Goal: Find specific page/section: Find specific page/section

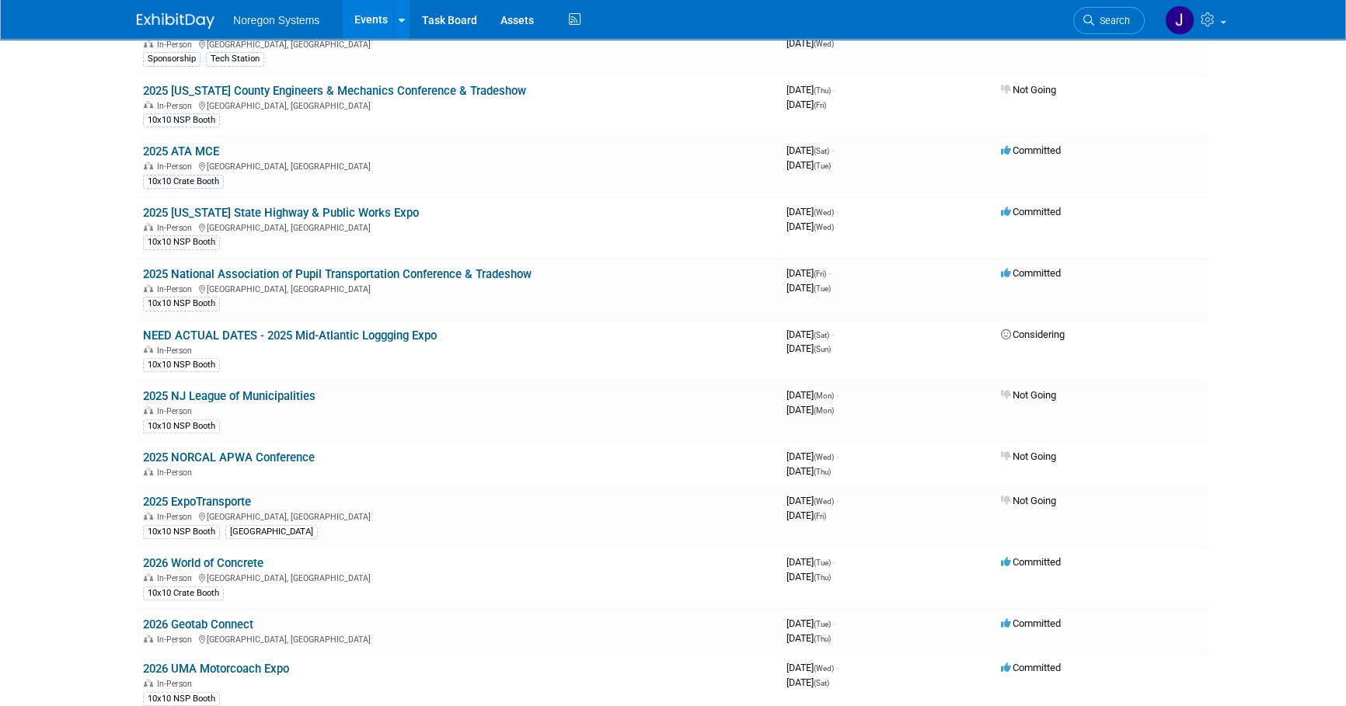
scroll to position [636, 0]
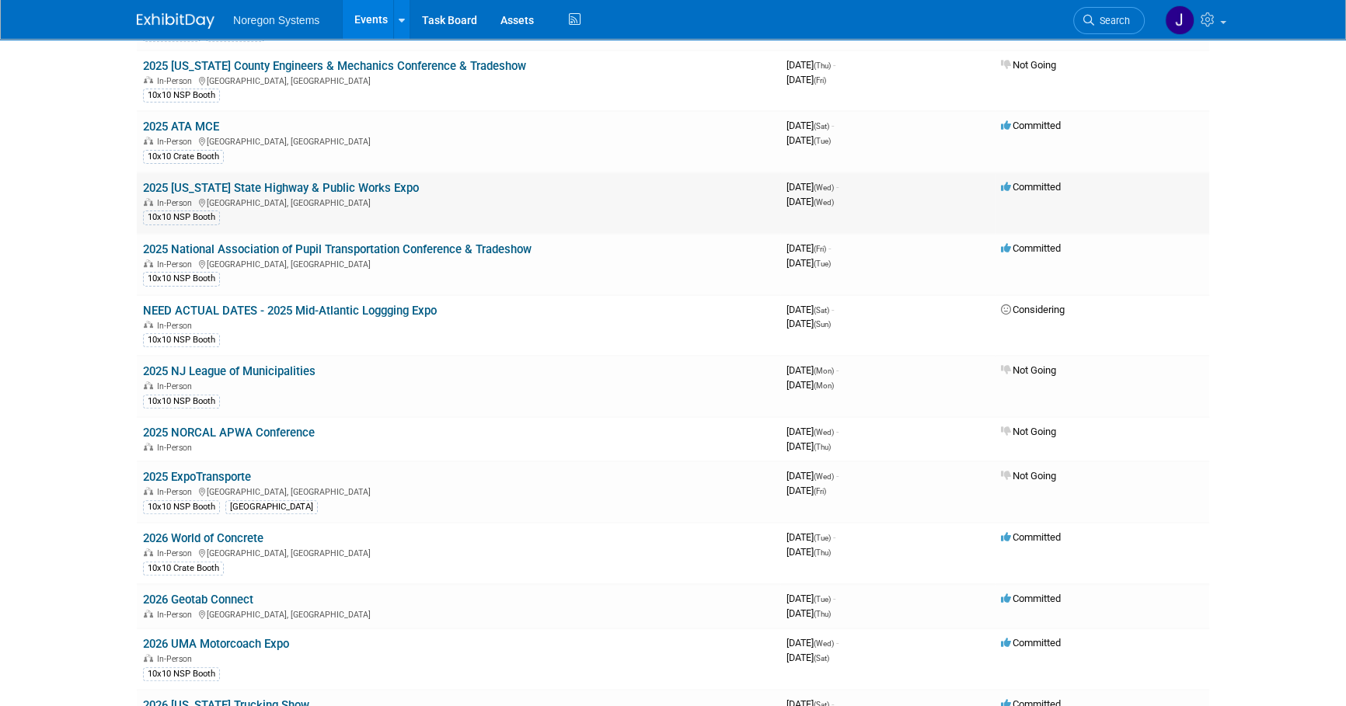
click at [295, 183] on link "2025 [US_STATE] State Highway & Public Works Expo" at bounding box center [281, 188] width 276 height 14
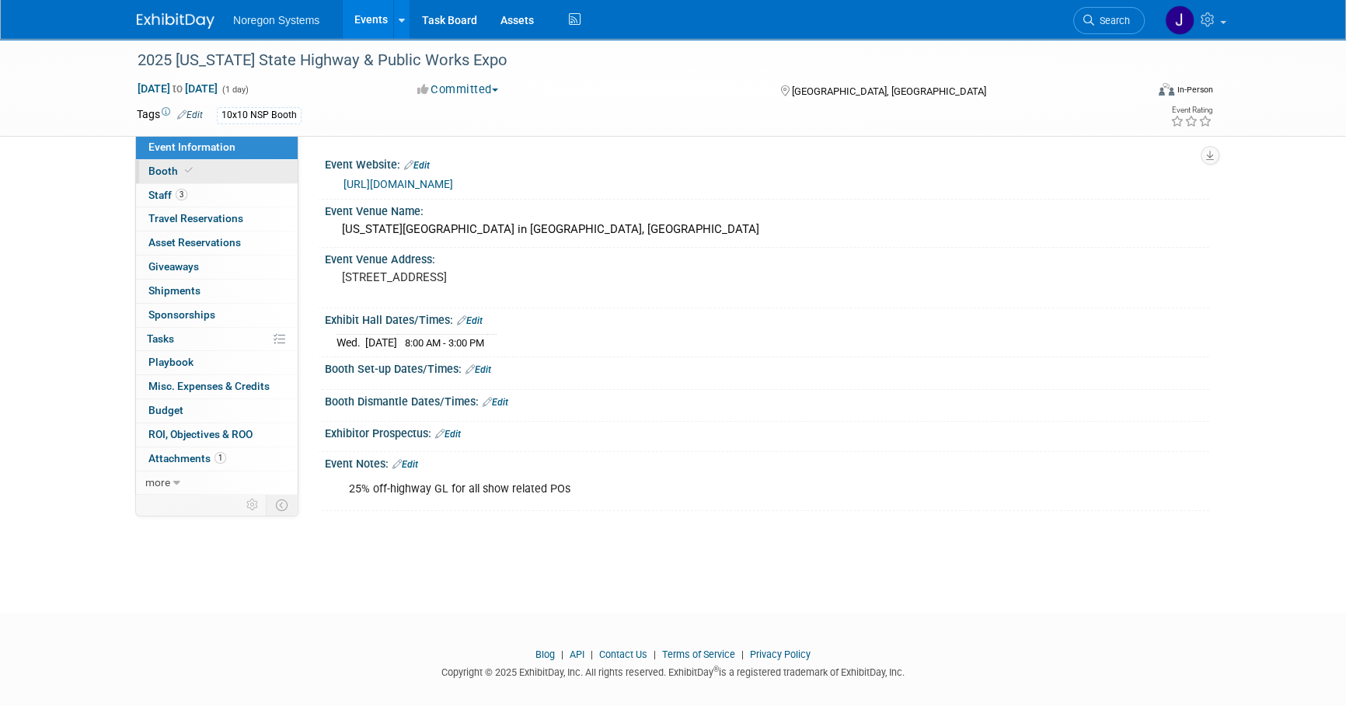
click at [247, 170] on link "Booth" at bounding box center [217, 171] width 162 height 23
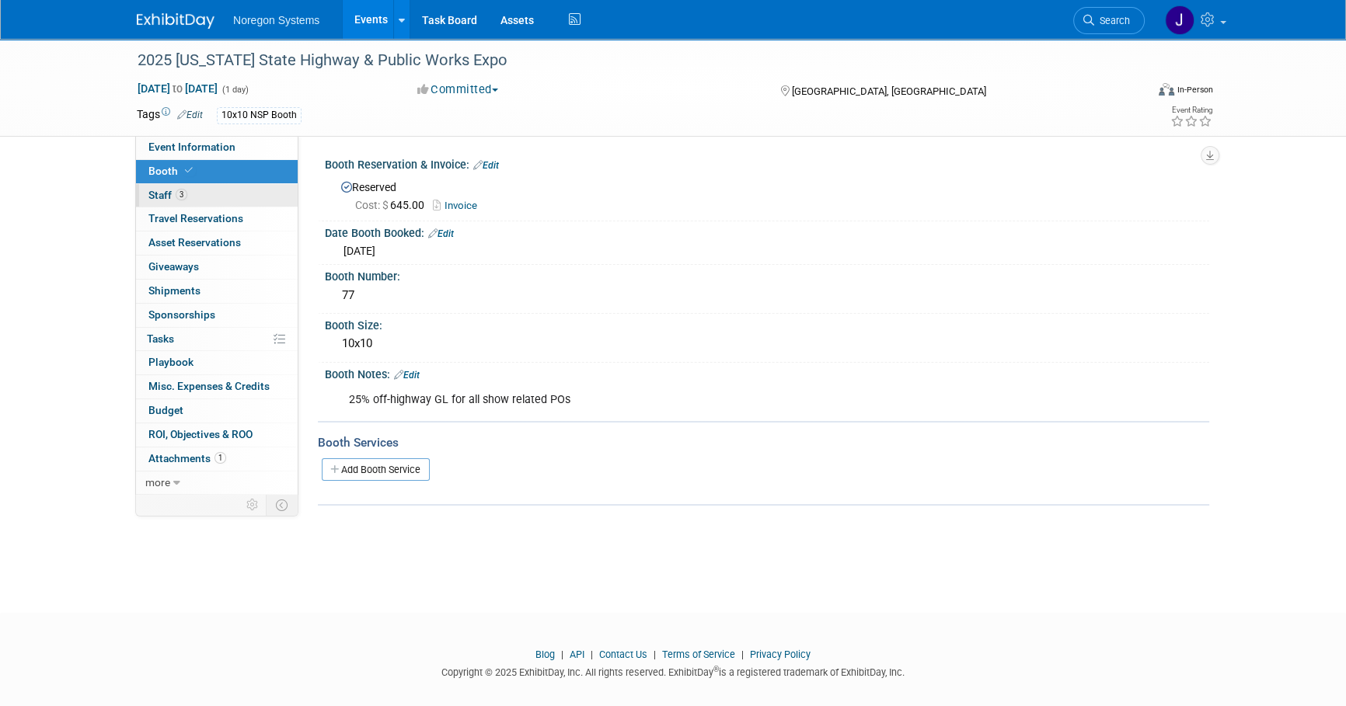
click at [240, 191] on link "3 Staff 3" at bounding box center [217, 195] width 162 height 23
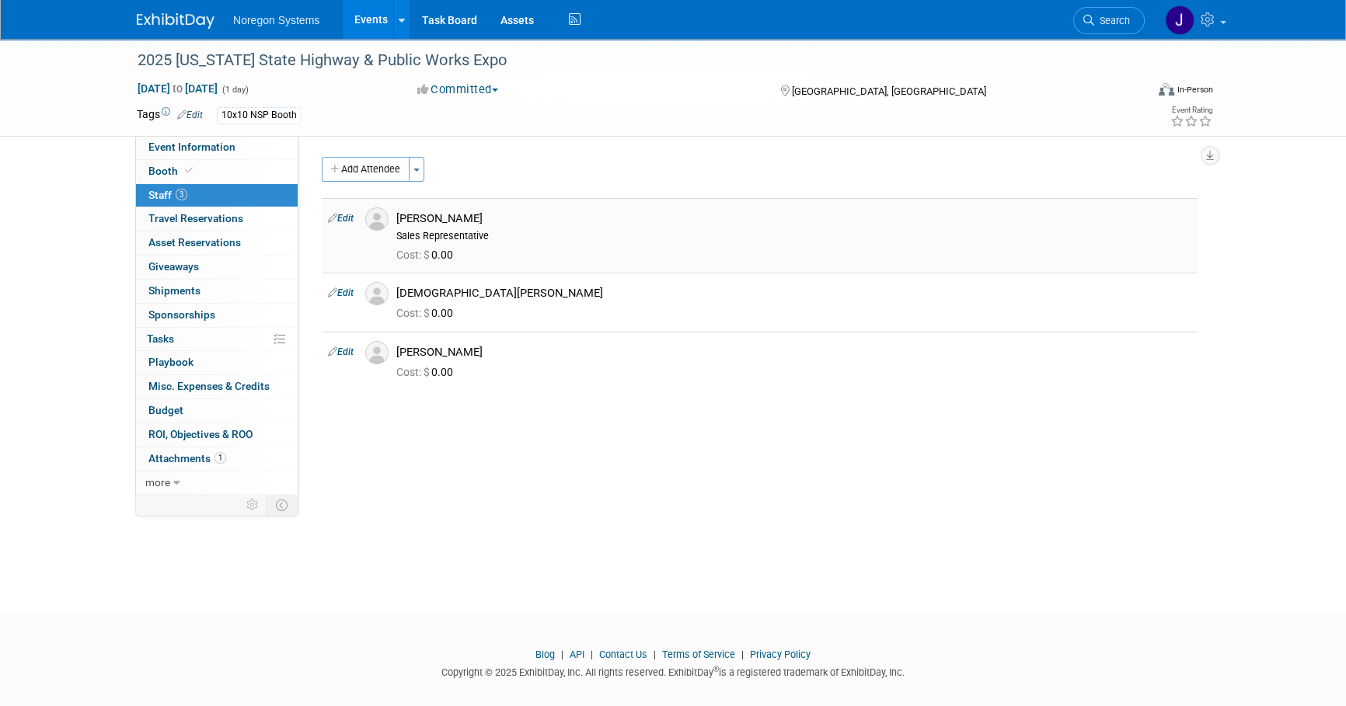
click at [378, 221] on img at bounding box center [376, 218] width 23 height 23
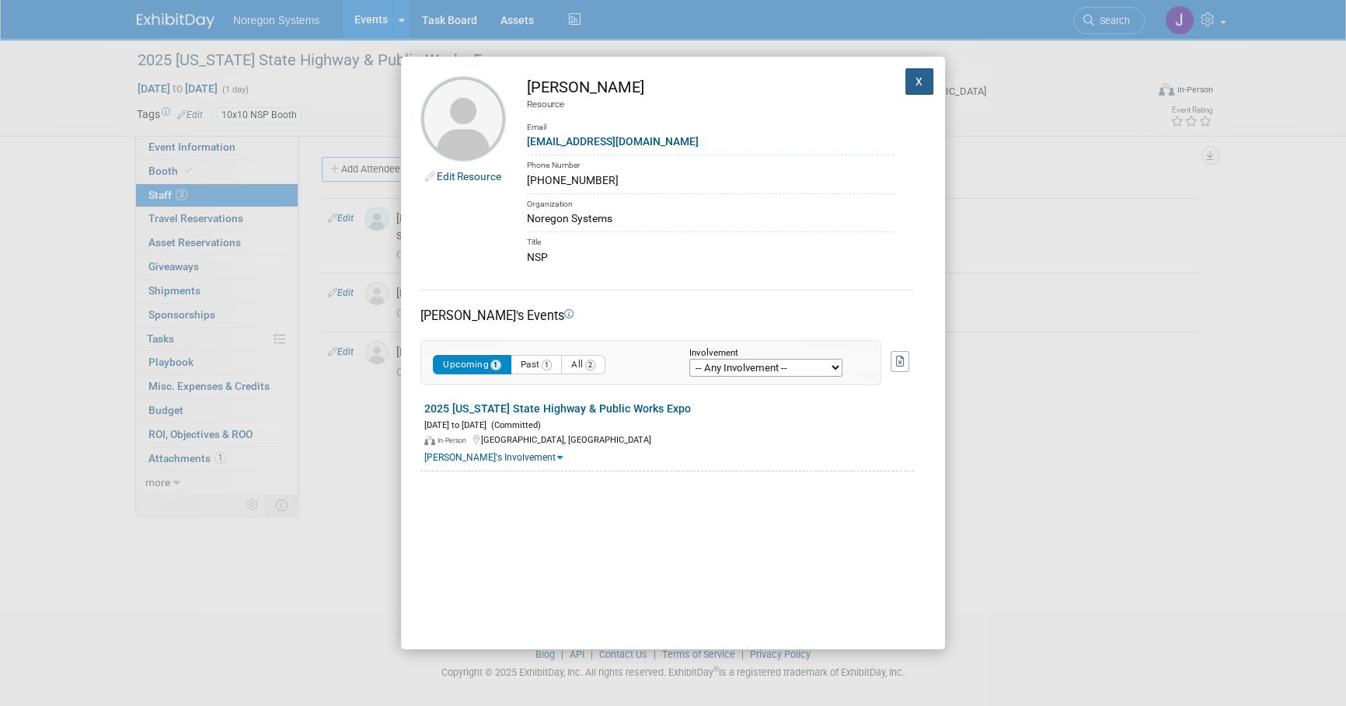
click at [905, 82] on button "X" at bounding box center [919, 81] width 28 height 26
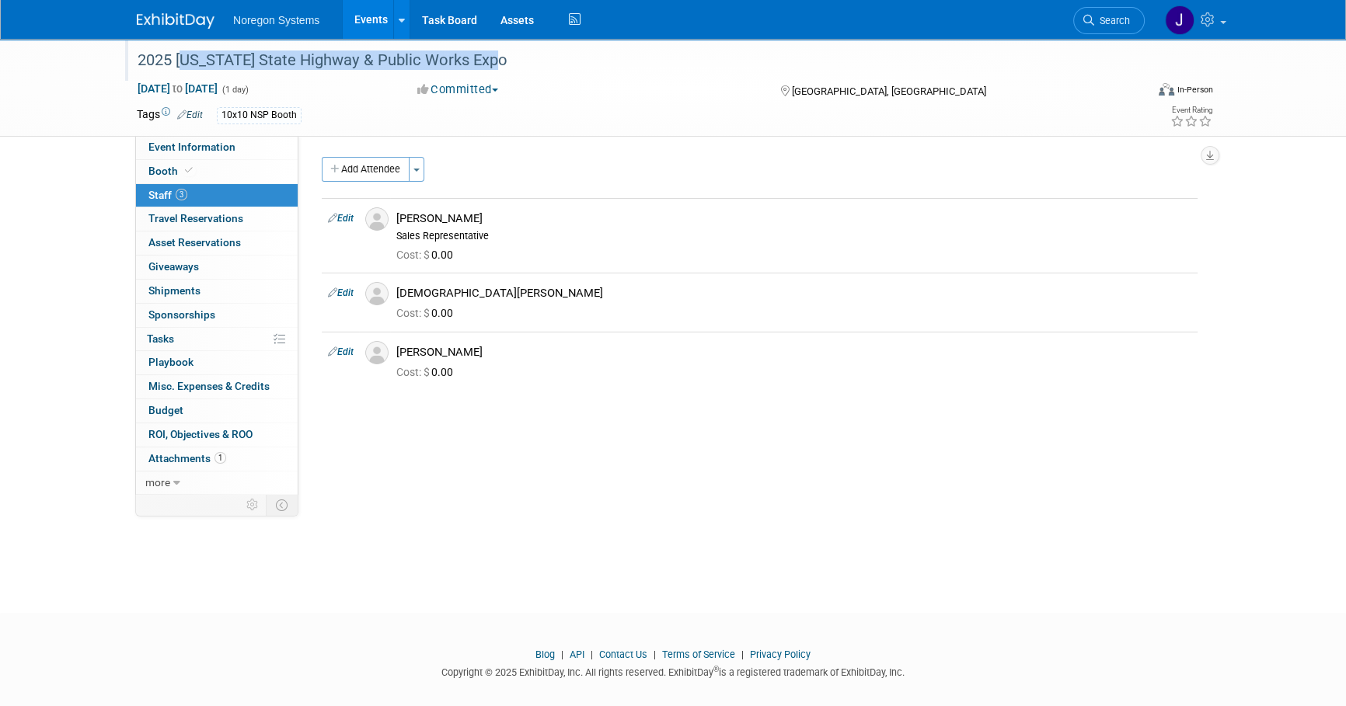
drag, startPoint x: 178, startPoint y: 58, endPoint x: 525, endPoint y: 54, distance: 346.6
click at [525, 54] on div "2025 [US_STATE] State Highway & Public Works Expo" at bounding box center [626, 61] width 989 height 28
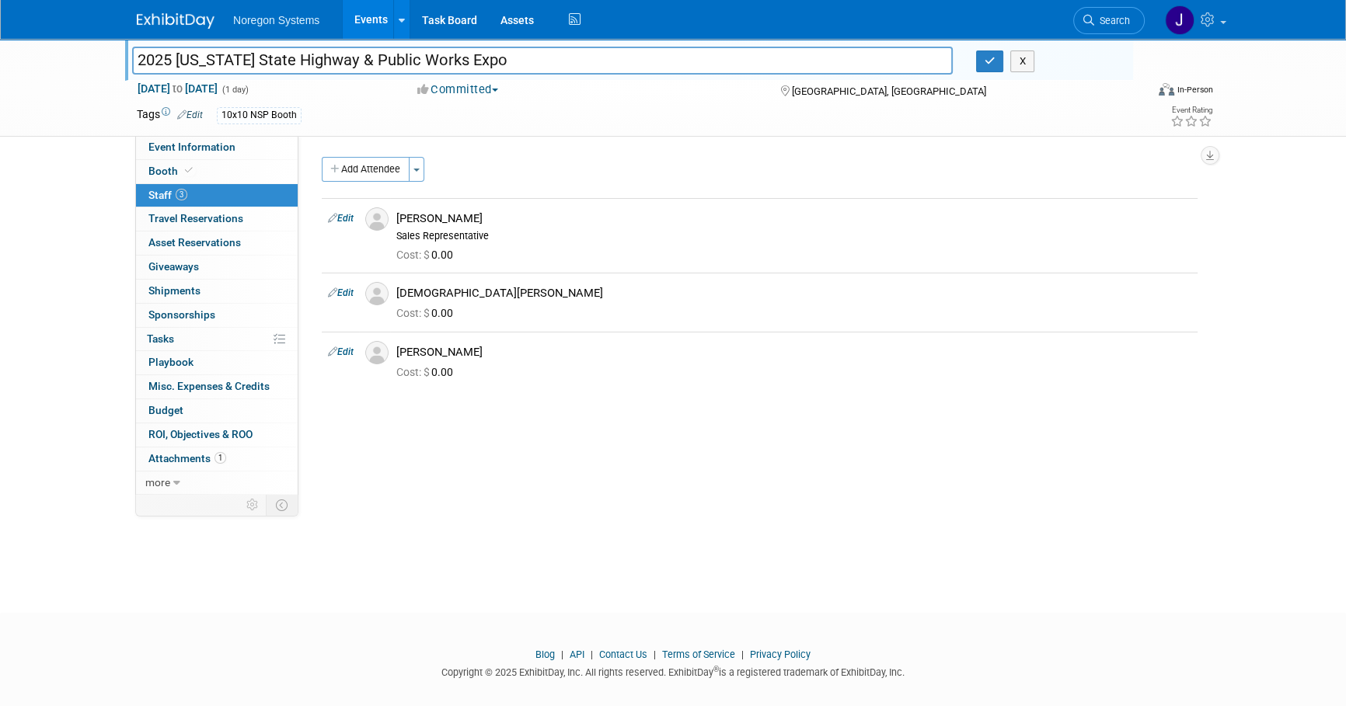
click at [532, 61] on input "2025 [US_STATE] State Highway & Public Works Expo" at bounding box center [542, 60] width 821 height 27
drag, startPoint x: 539, startPoint y: 61, endPoint x: 55, endPoint y: 37, distance: 483.9
click at [55, 36] on body "Noregon Systems Events Add Event Bulk Upload Events Shareable Event Boards Rece…" at bounding box center [673, 353] width 1346 height 706
click at [381, 219] on img at bounding box center [376, 218] width 23 height 23
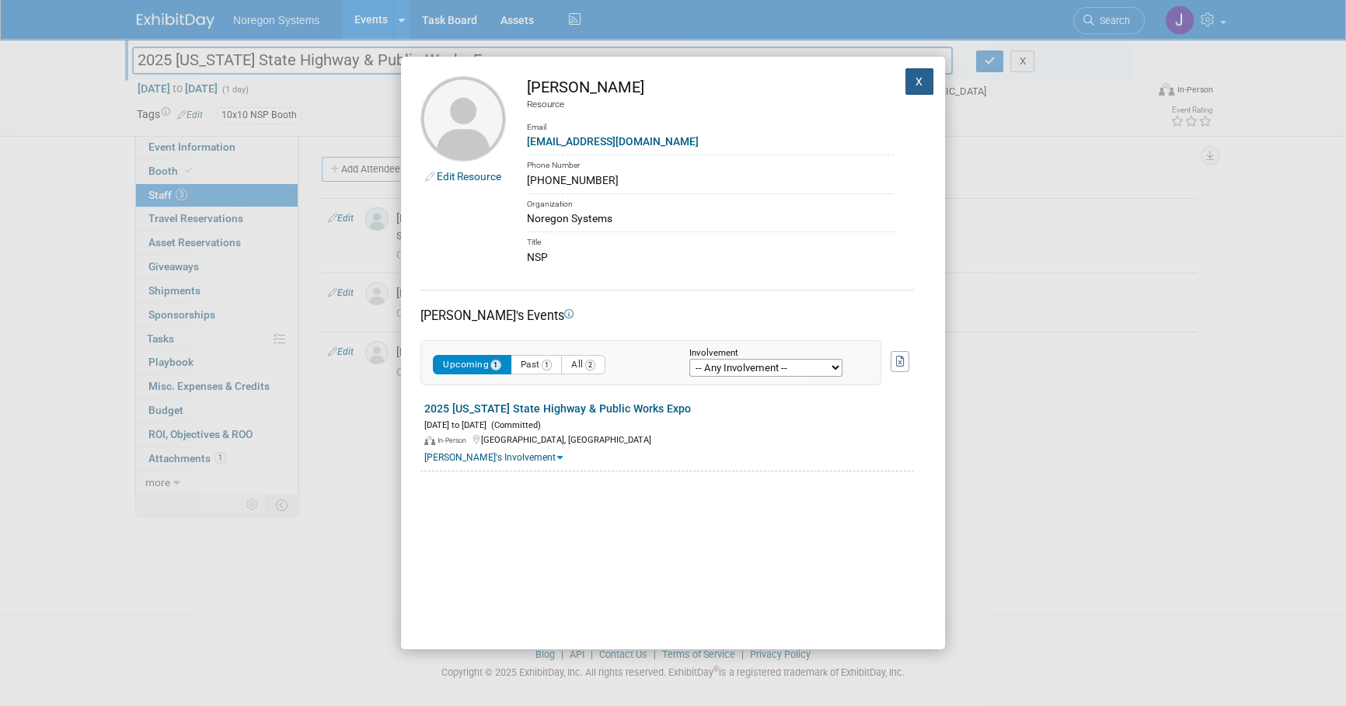
click at [912, 79] on button "X" at bounding box center [919, 81] width 28 height 26
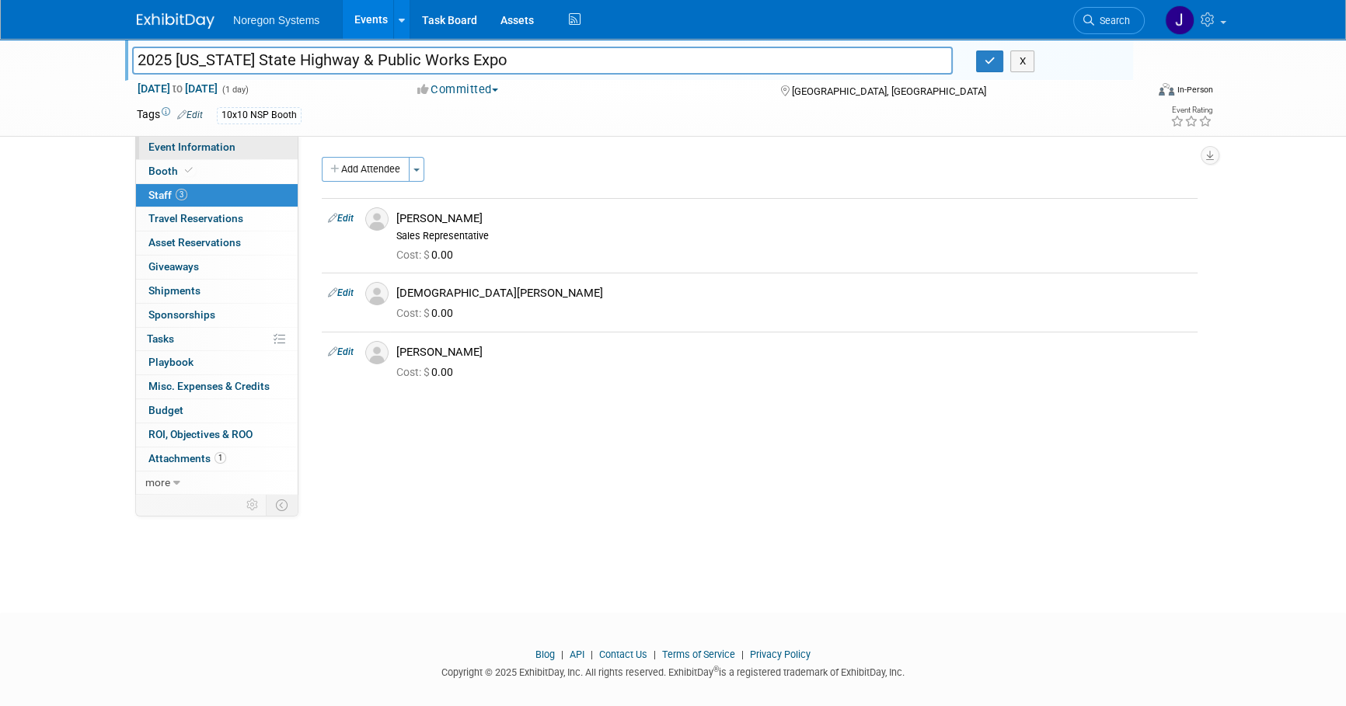
click at [215, 145] on span "Event Information" at bounding box center [191, 147] width 87 height 12
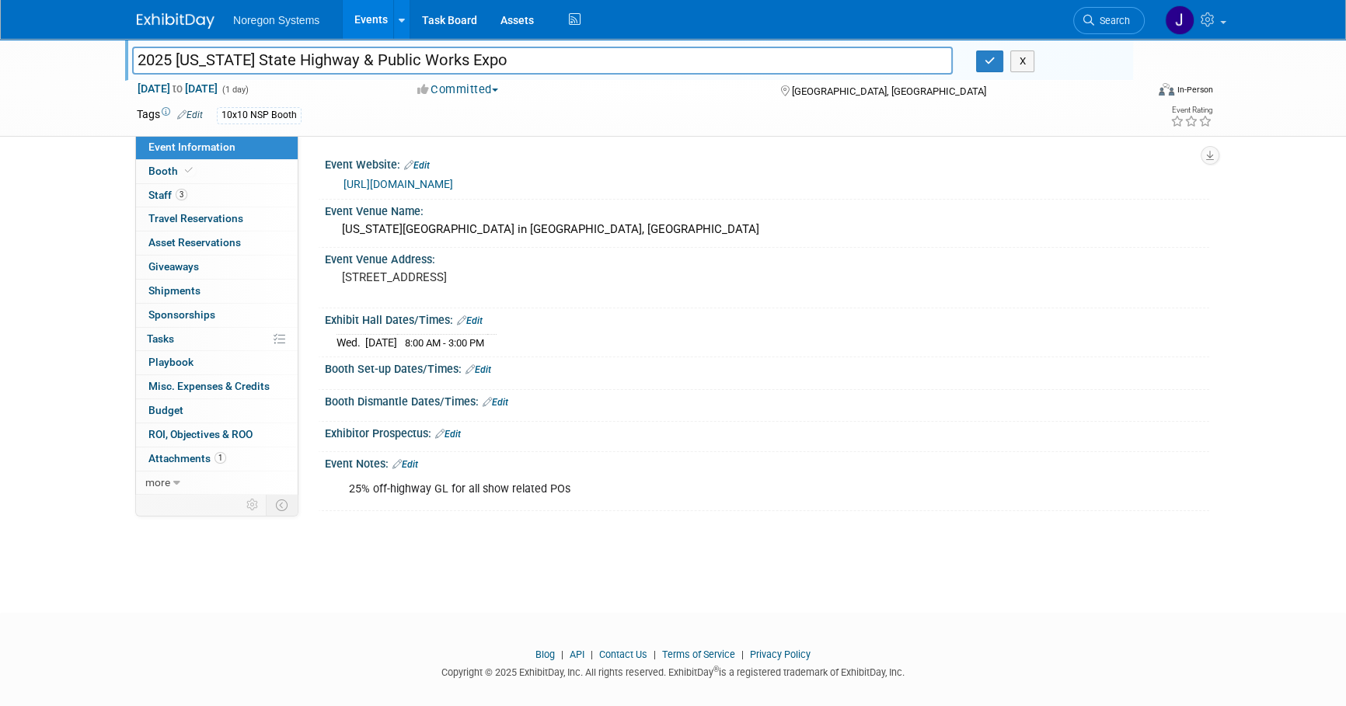
click at [173, 21] on img at bounding box center [176, 21] width 78 height 16
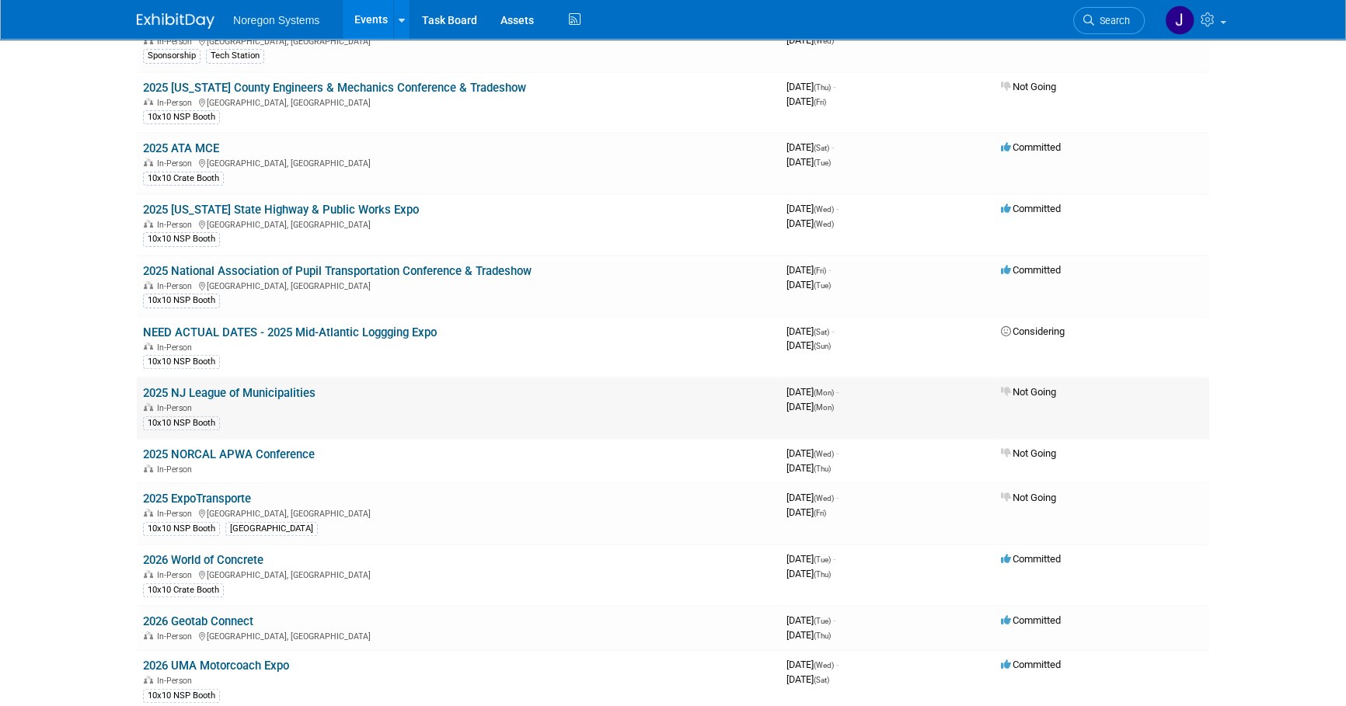
scroll to position [636, 0]
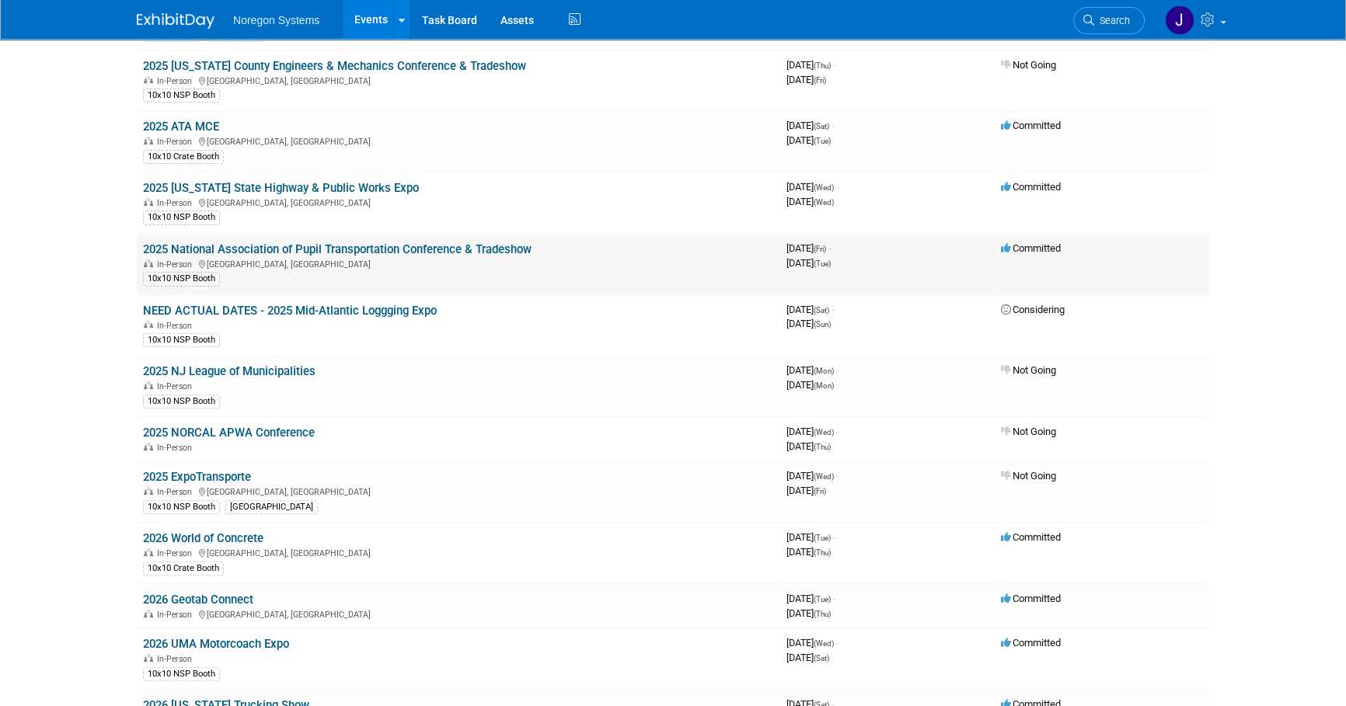
click at [413, 248] on link "2025 National Association of Pupil Transportation Conference & Tradeshow" at bounding box center [337, 249] width 389 height 14
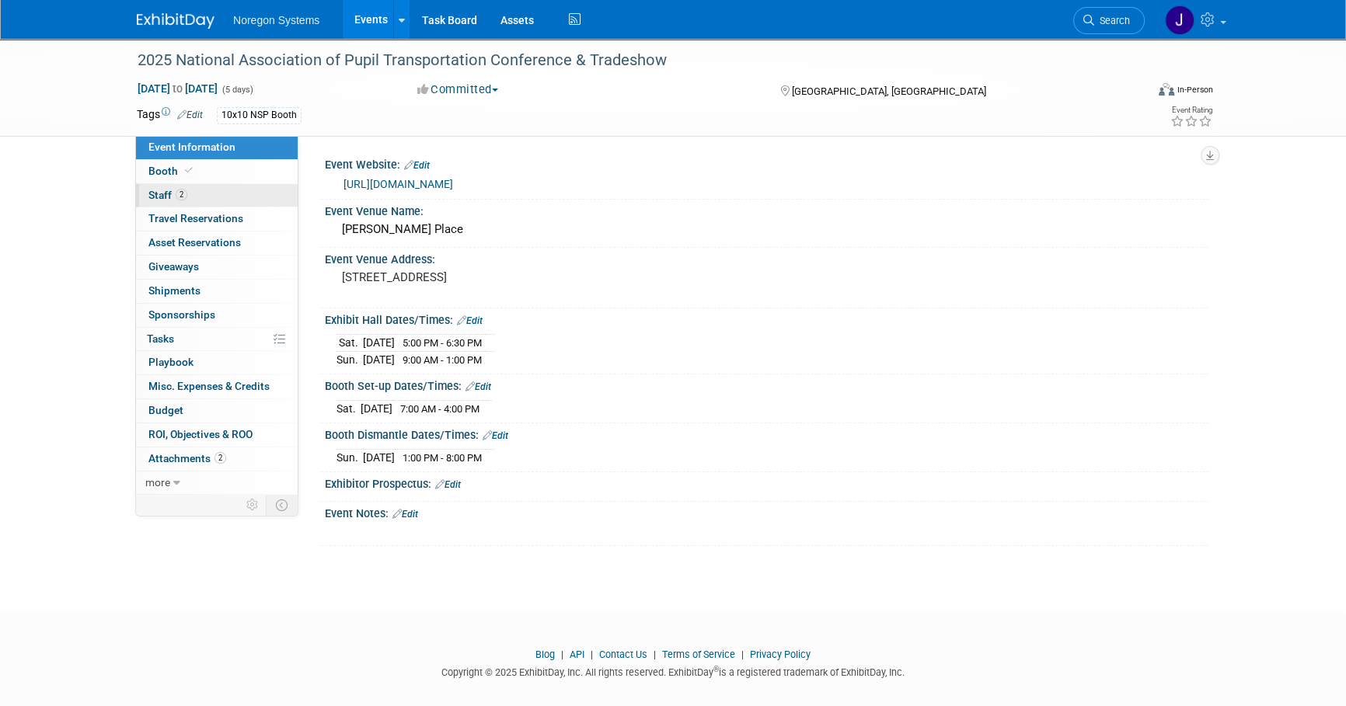
click at [272, 184] on link "2 Staff 2" at bounding box center [217, 195] width 162 height 23
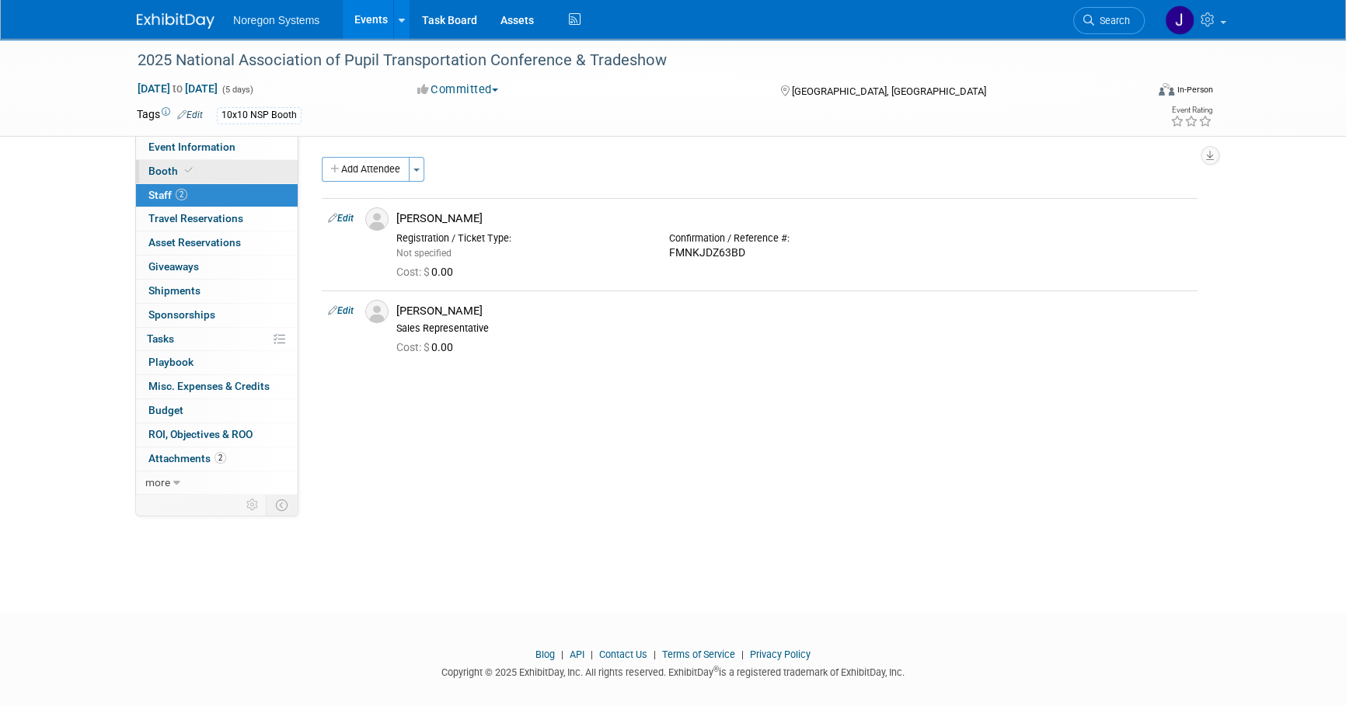
click at [270, 173] on link "Booth" at bounding box center [217, 171] width 162 height 23
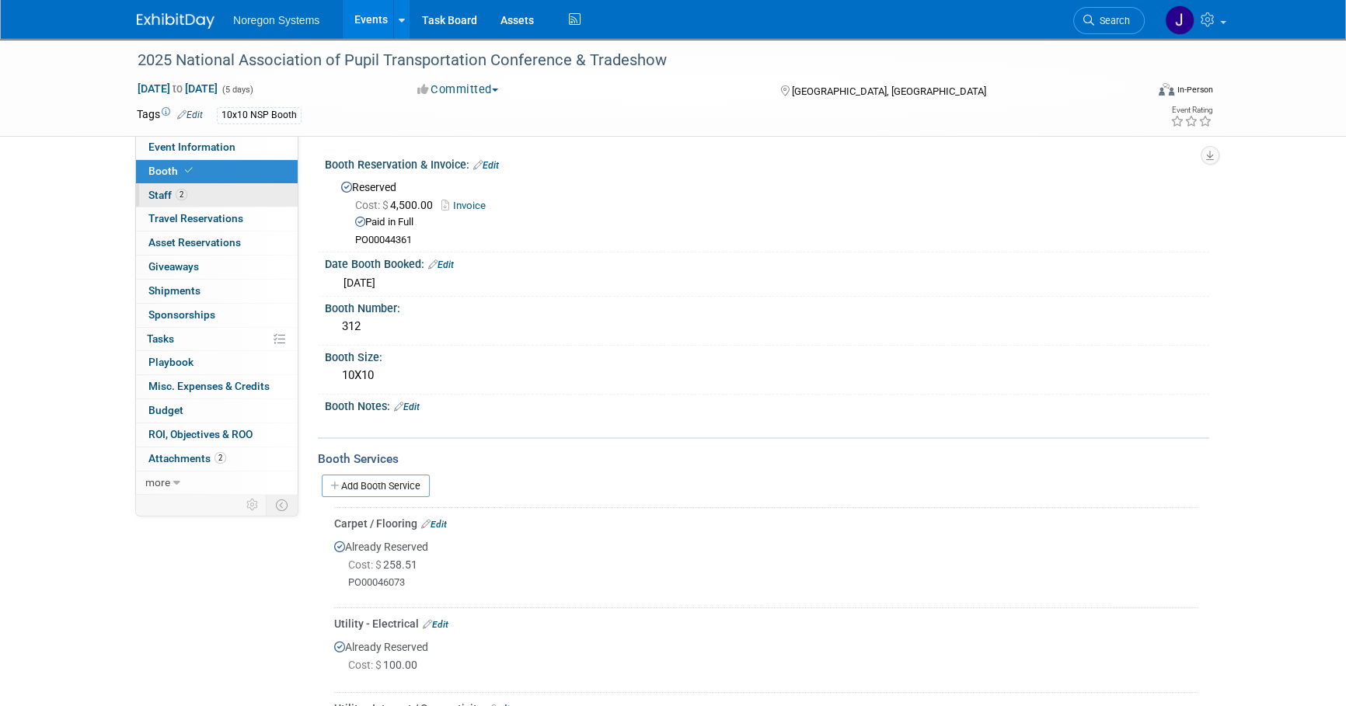
click at [268, 190] on link "2 Staff 2" at bounding box center [217, 195] width 162 height 23
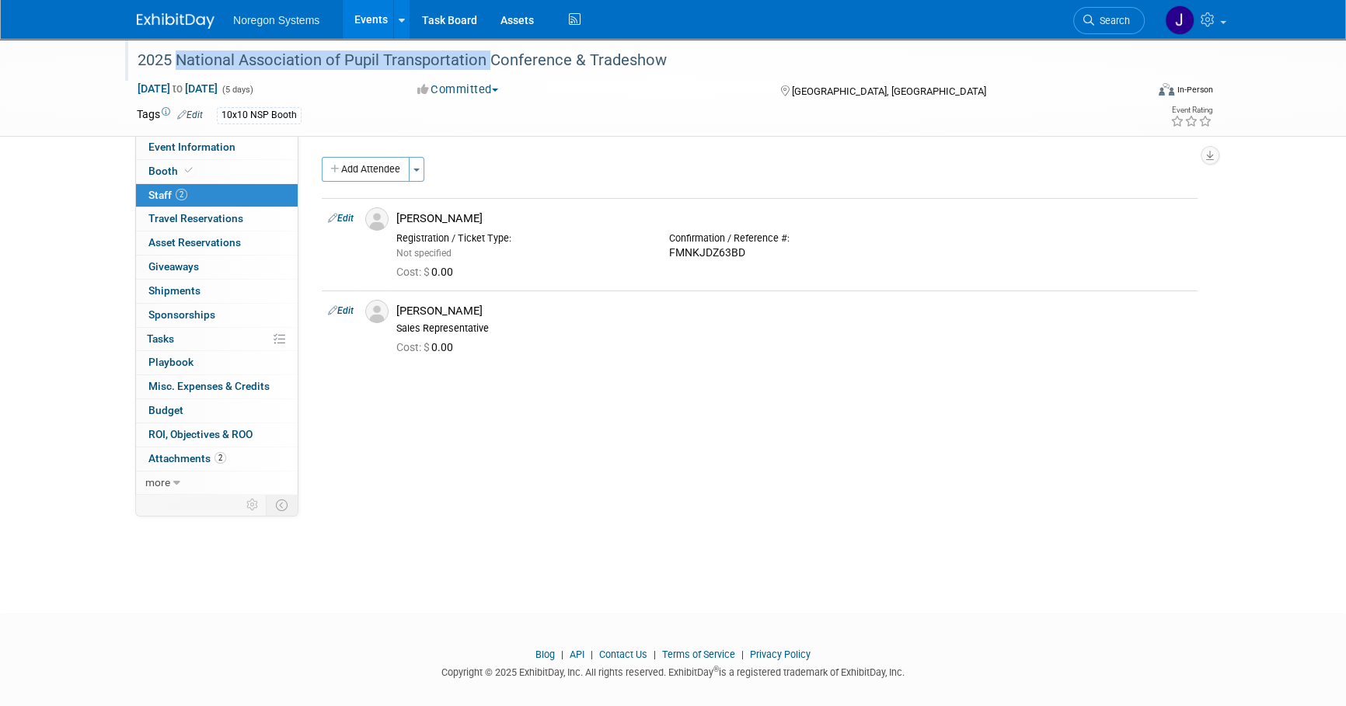
drag, startPoint x: 173, startPoint y: 58, endPoint x: 482, endPoint y: 54, distance: 308.5
click at [482, 54] on div "2025 National Association of Pupil Transportation Conference & Tradeshow" at bounding box center [626, 61] width 989 height 28
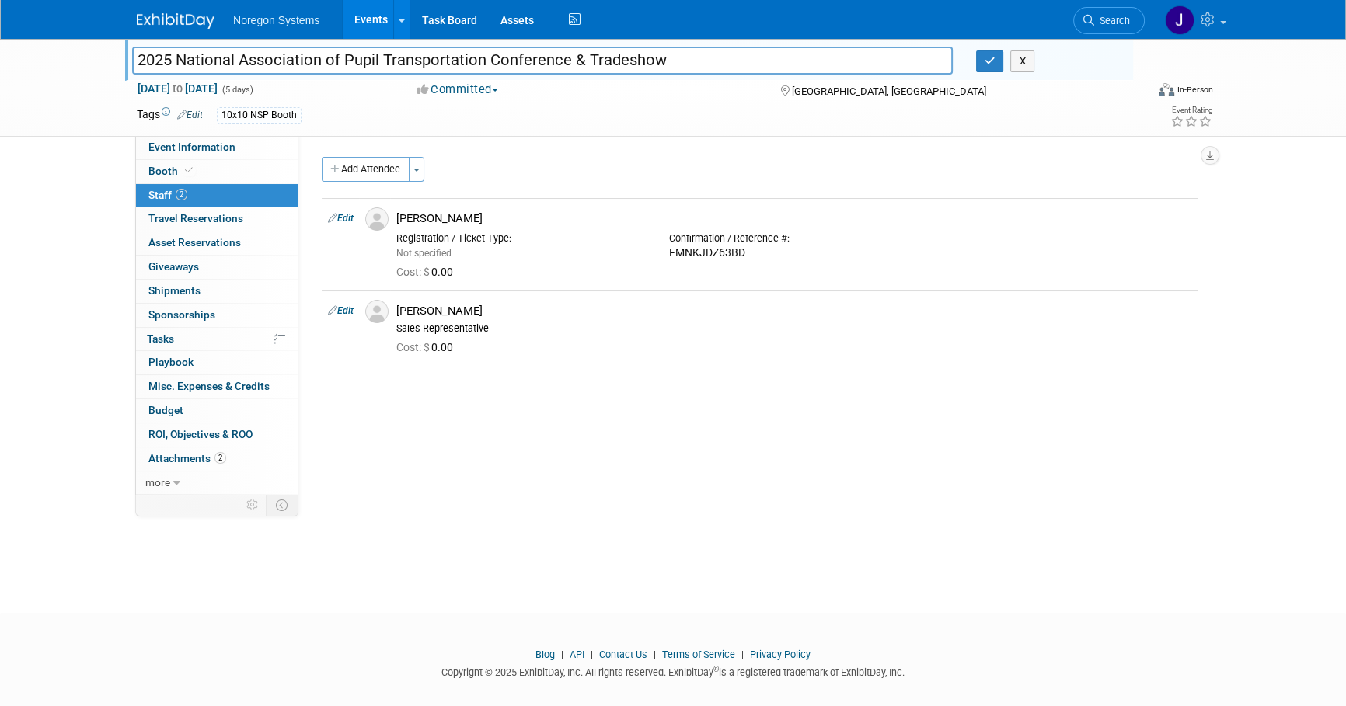
drag, startPoint x: 483, startPoint y: 59, endPoint x: 175, endPoint y: 46, distance: 308.0
click at [175, 47] on input "2025 National Association of Pupil Transportation Conference & Tradeshow" at bounding box center [542, 60] width 821 height 27
click at [992, 61] on icon "button" at bounding box center [990, 61] width 11 height 10
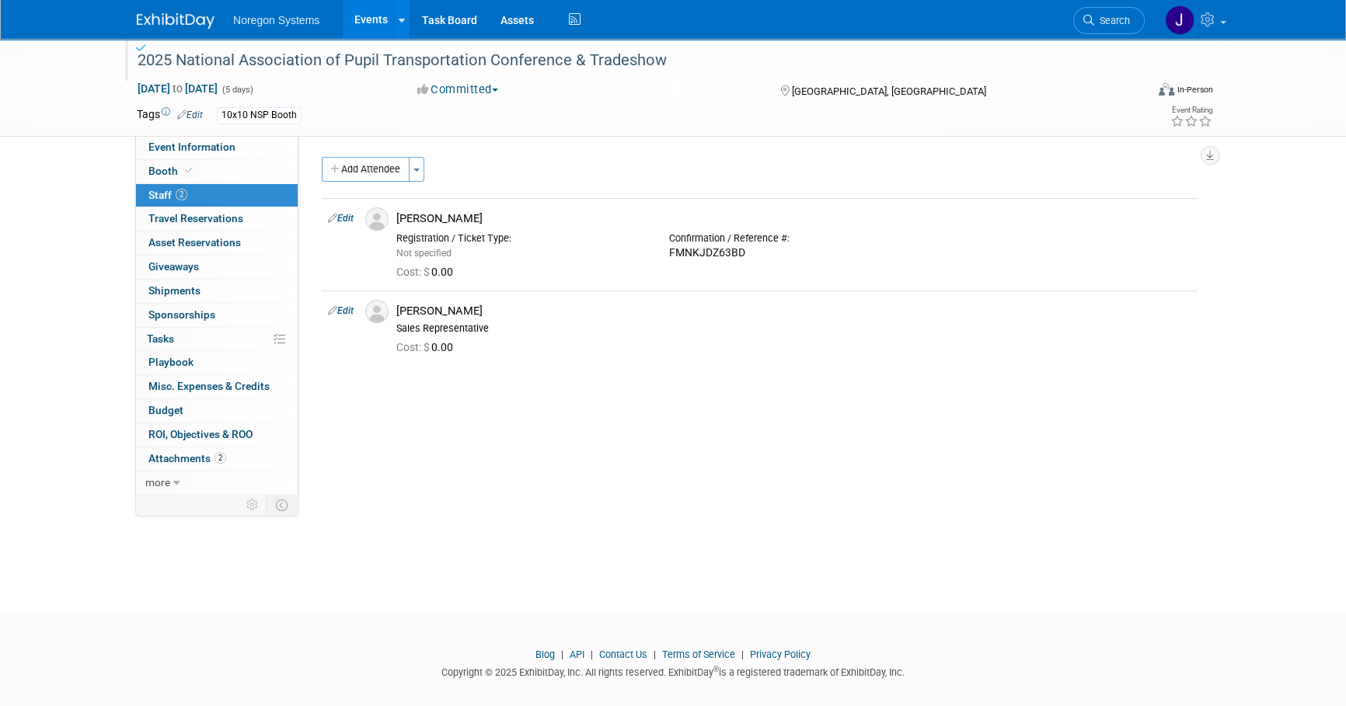
click at [561, 535] on div "2025 National Association of Pupil Transportation Conference & Tradeshow Oct 31…" at bounding box center [673, 312] width 1346 height 546
drag, startPoint x: 181, startPoint y: 9, endPoint x: 203, endPoint y: 25, distance: 26.7
click at [181, 10] on link at bounding box center [185, 13] width 96 height 12
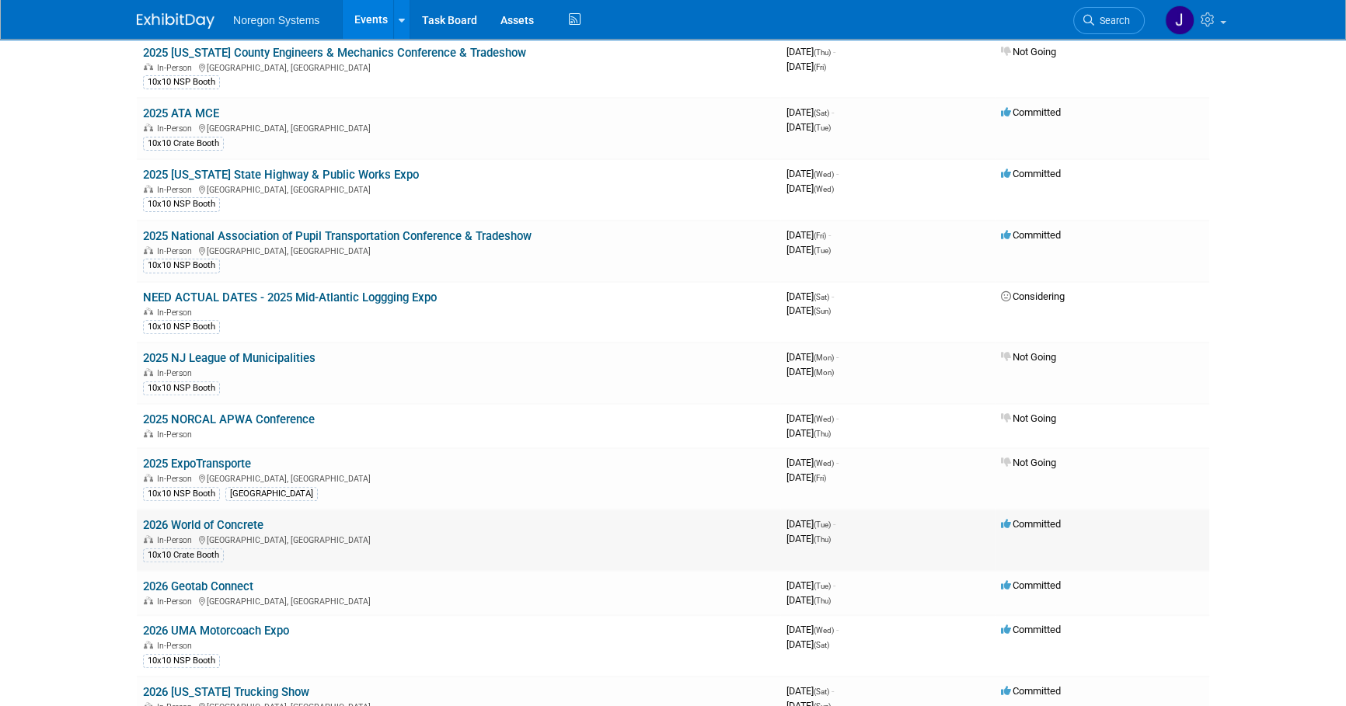
scroll to position [647, 0]
click at [304, 420] on link "2025 NORCAL APWA Conference" at bounding box center [229, 421] width 172 height 14
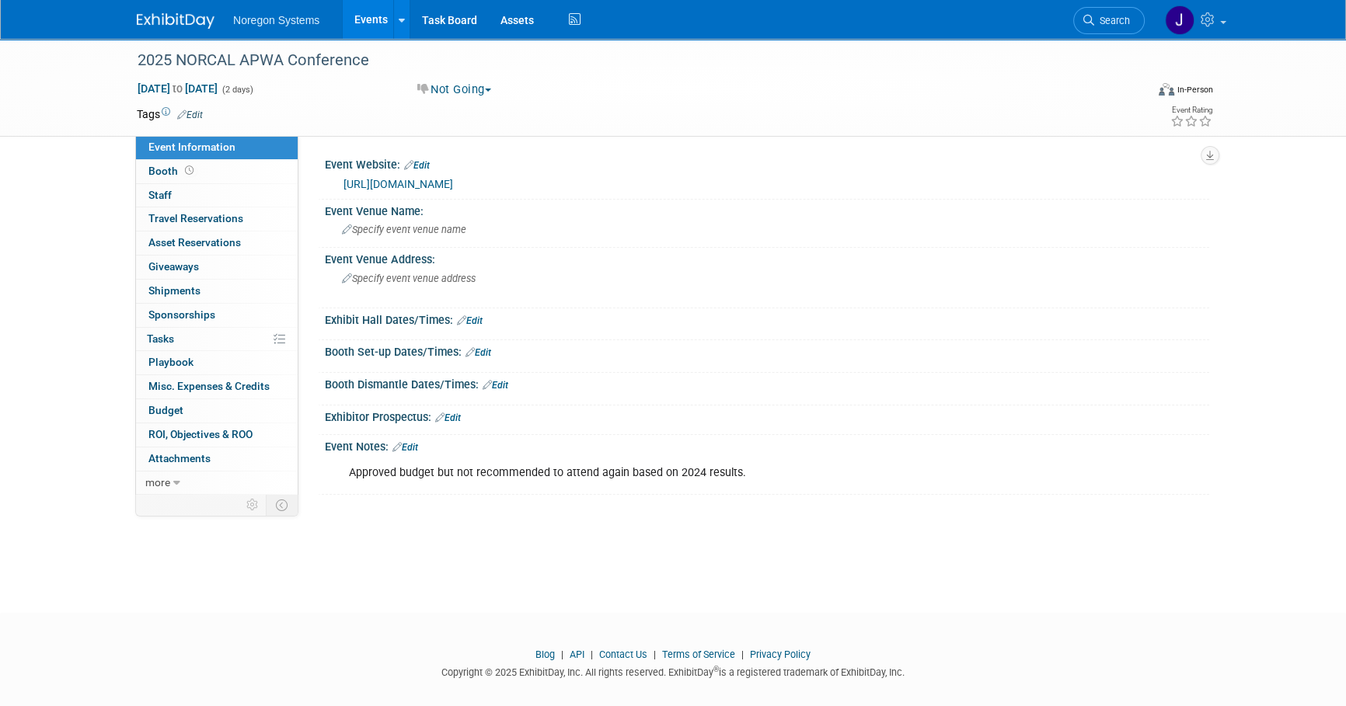
click at [162, 16] on img at bounding box center [176, 21] width 78 height 16
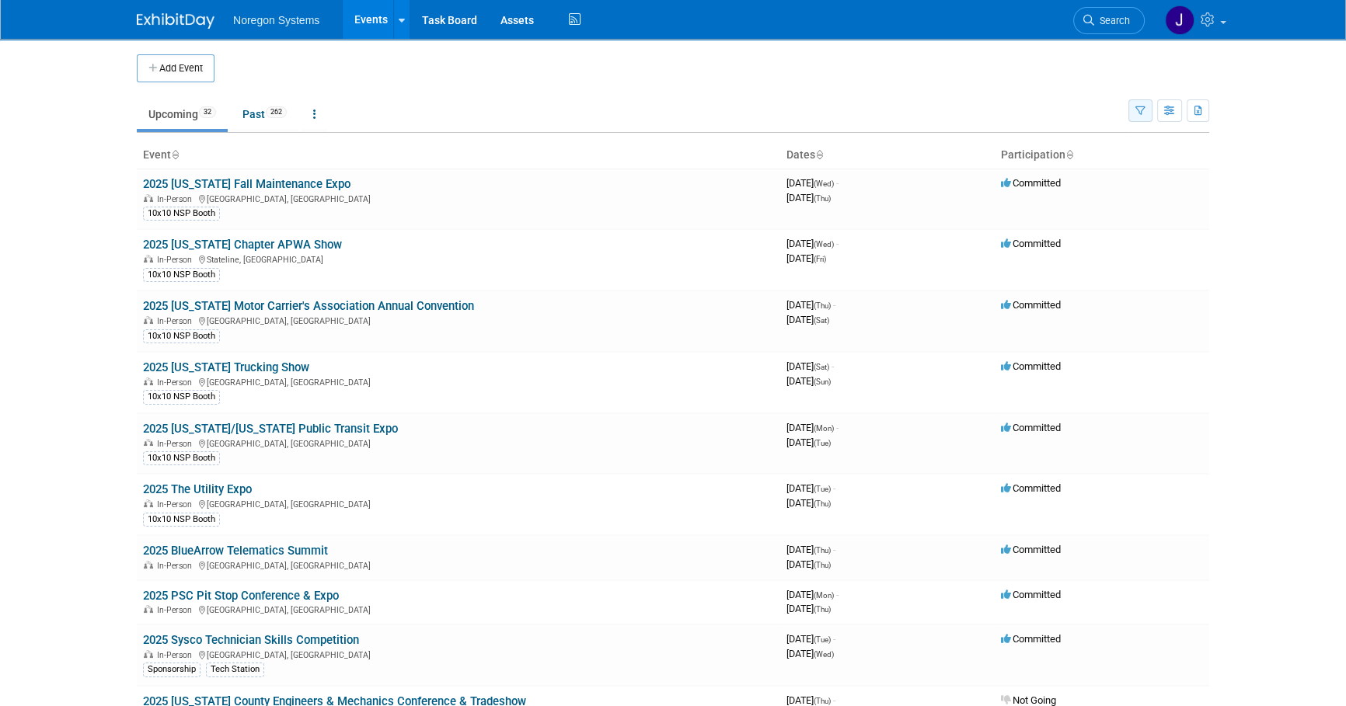
click at [1133, 108] on button "button" at bounding box center [1140, 110] width 24 height 23
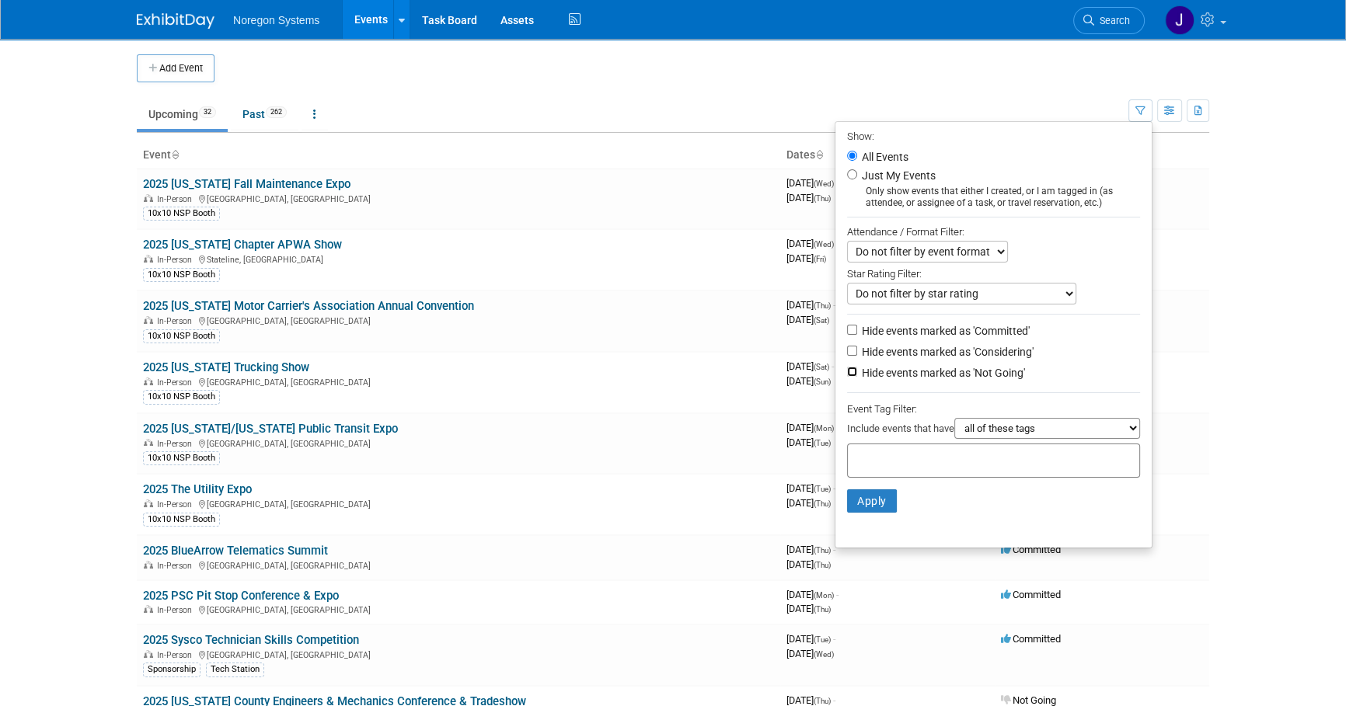
click at [847, 375] on input "Hide events marked as 'Not Going'" at bounding box center [852, 372] width 10 height 10
checkbox input "true"
click at [877, 505] on button "Apply" at bounding box center [872, 501] width 50 height 23
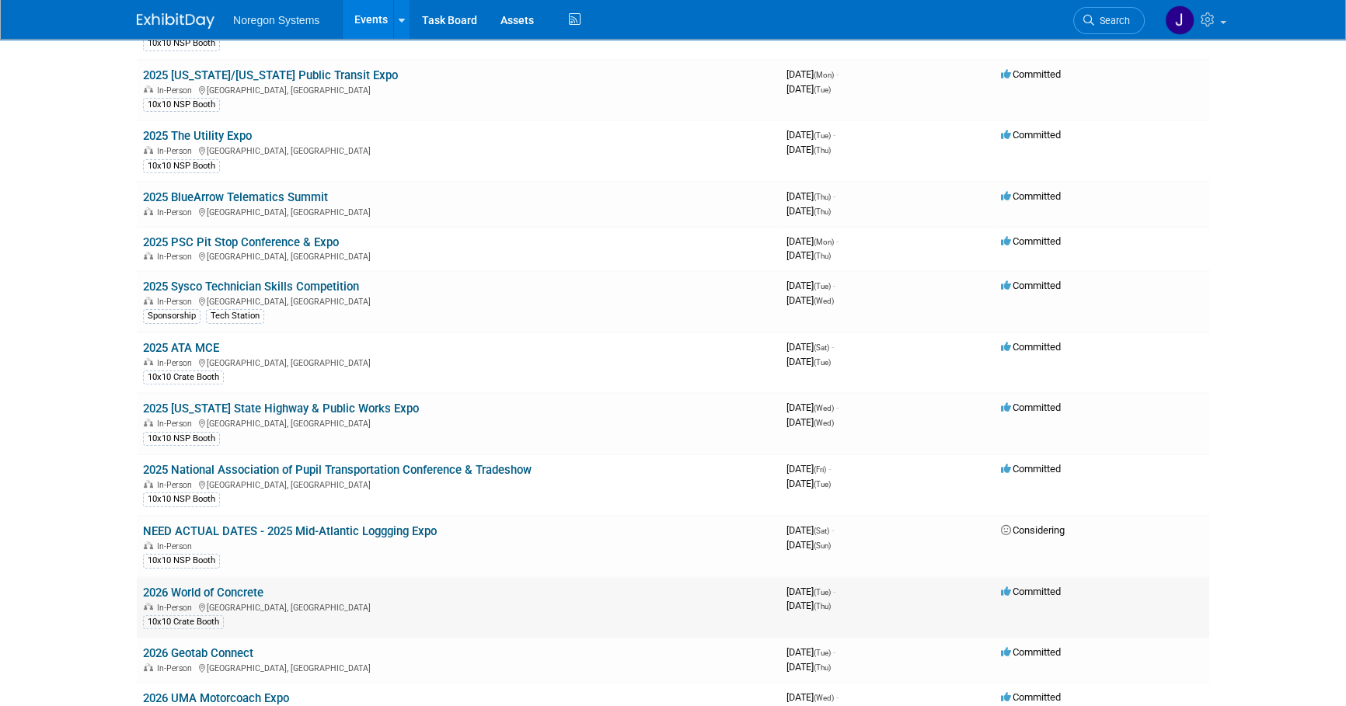
scroll to position [353, 0]
click at [390, 466] on link "2025 National Association of Pupil Transportation Conference & Tradeshow" at bounding box center [337, 471] width 389 height 14
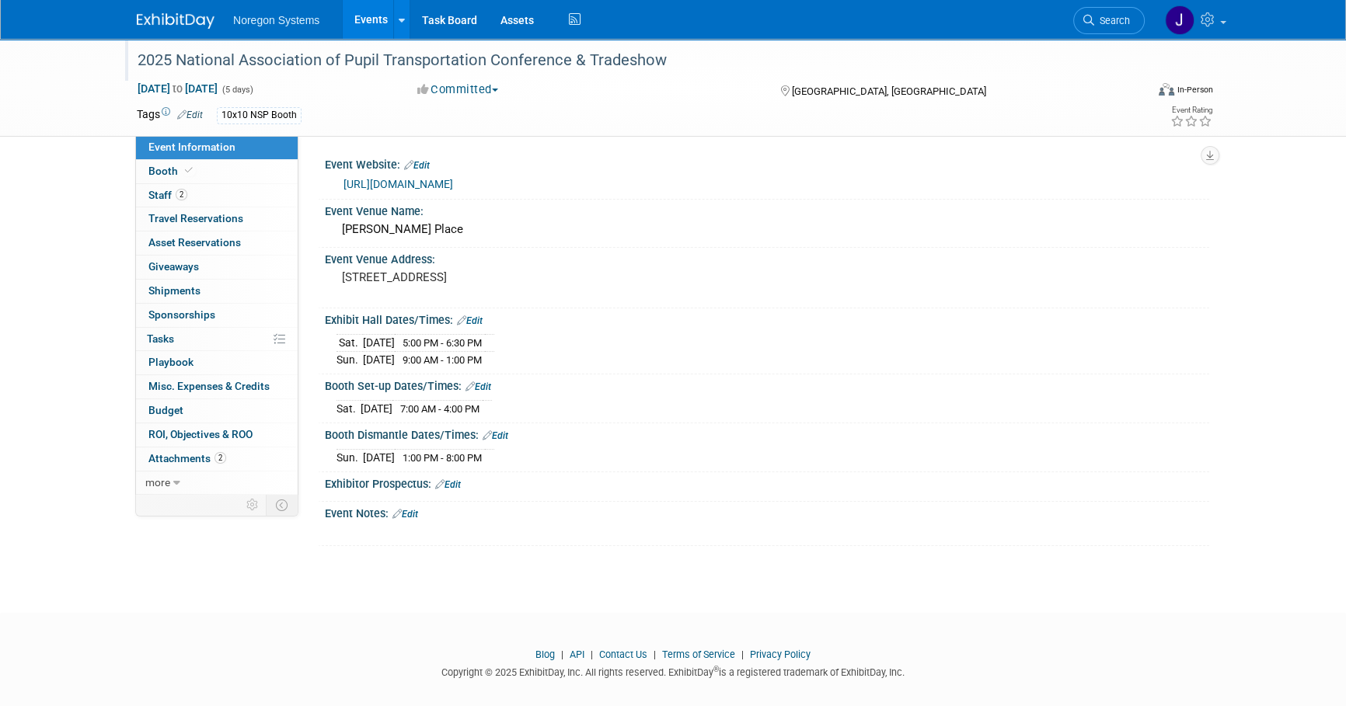
click at [421, 56] on div "2025 National Association of Pupil Transportation Conference & Tradeshow" at bounding box center [626, 61] width 989 height 28
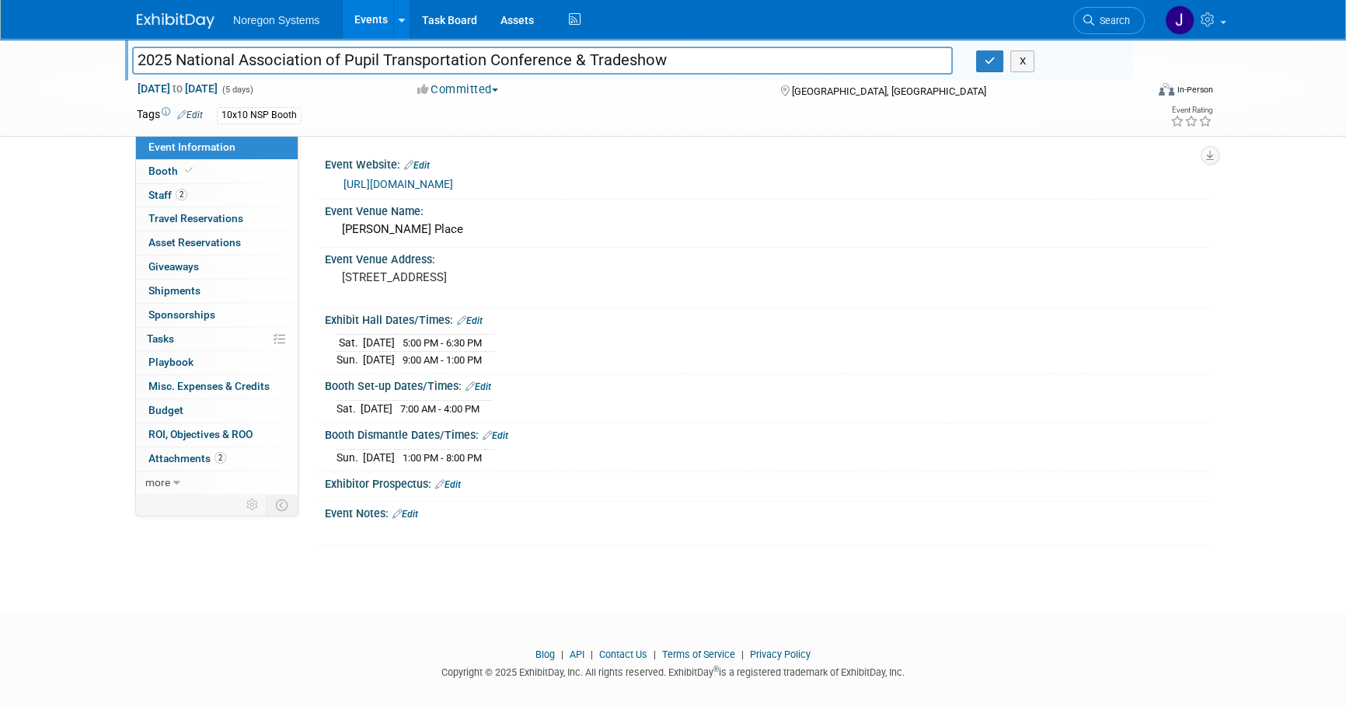
drag, startPoint x: 671, startPoint y: 58, endPoint x: 104, endPoint y: 53, distance: 566.5
click at [104, 53] on div "2025 National Association of Pupil Transportation Conference & Tradeshow 2025 N…" at bounding box center [673, 88] width 1346 height 98
